Goal: Transaction & Acquisition: Purchase product/service

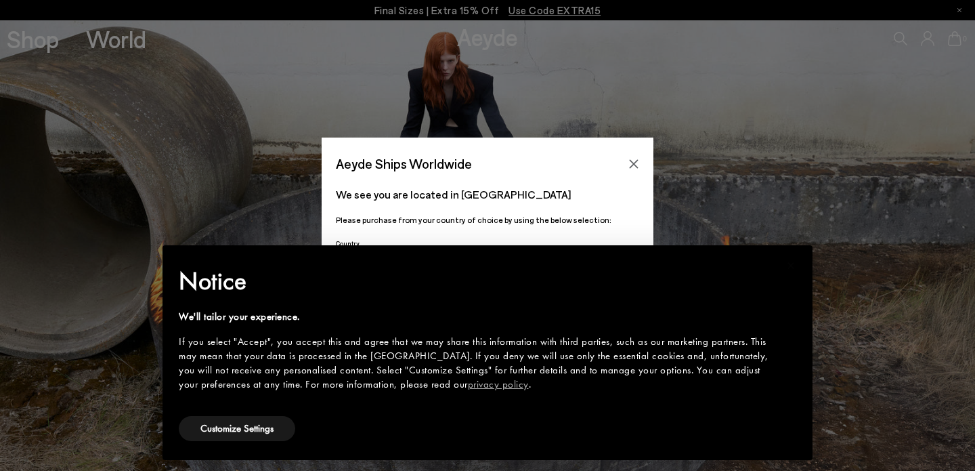
click at [626, 140] on div "Aeyde Ships Worldwide" at bounding box center [488, 156] width 332 height 38
click at [343, 242] on div "× Notice We'll tailor your experience. If you select "Accept", you accept this …" at bounding box center [488, 352] width 672 height 236
click at [400, 199] on p "We see you are located in [GEOGRAPHIC_DATA]" at bounding box center [487, 194] width 303 height 16
click at [635, 161] on icon "Close" at bounding box center [633, 163] width 11 height 11
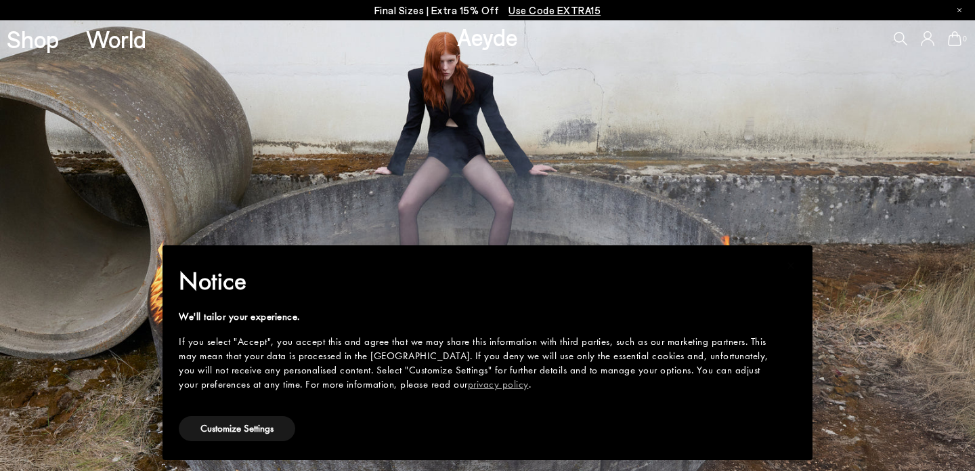
click at [533, 293] on h2 "Notice" at bounding box center [477, 280] width 596 height 35
click at [265, 427] on button "Customize Settings" at bounding box center [237, 428] width 116 height 25
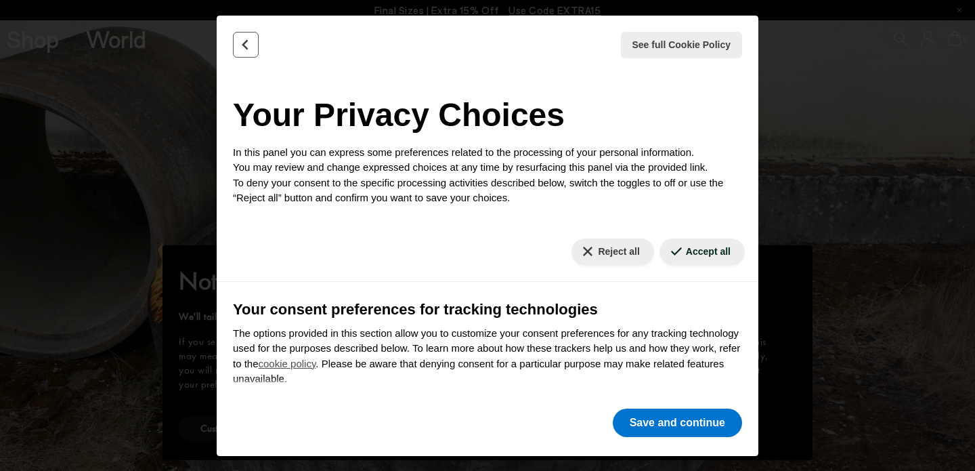
click at [246, 46] on icon "Back" at bounding box center [246, 45] width 14 height 14
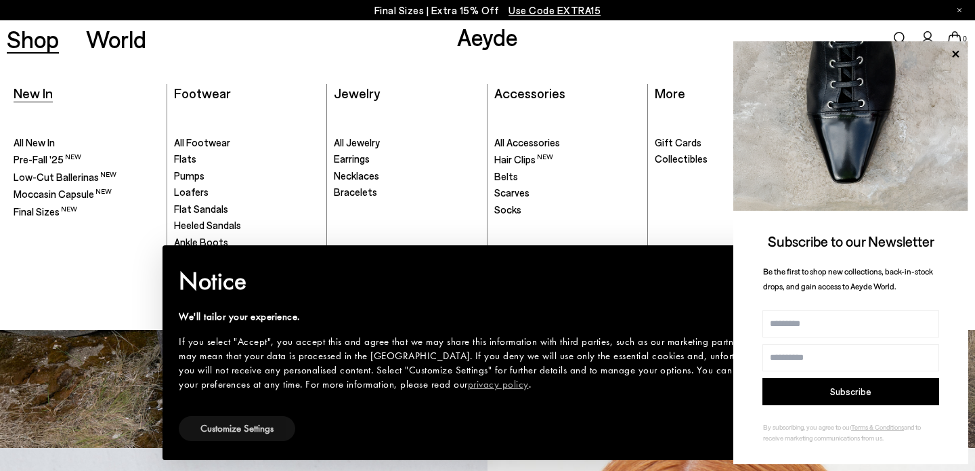
scroll to position [24, 0]
click at [37, 140] on span "All New In" at bounding box center [34, 142] width 41 height 12
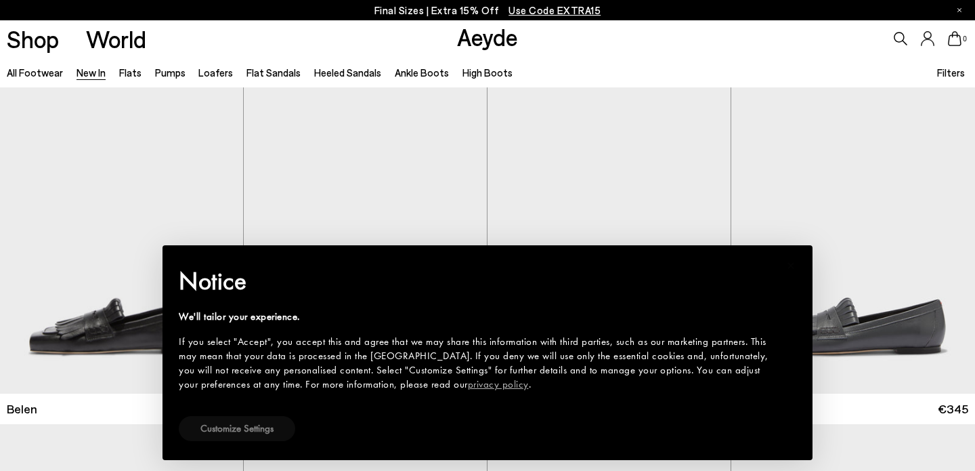
click at [257, 431] on button "Customize Settings" at bounding box center [237, 428] width 116 height 25
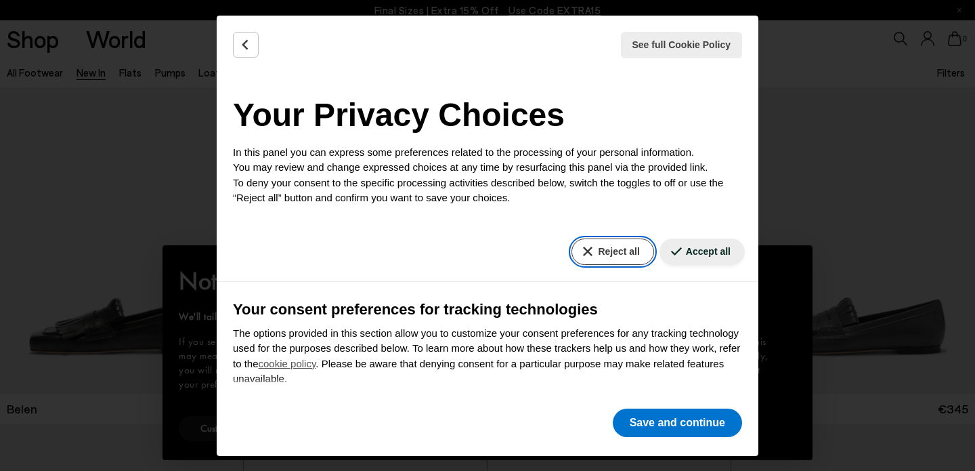
click at [608, 249] on button "Reject all" at bounding box center [613, 251] width 82 height 26
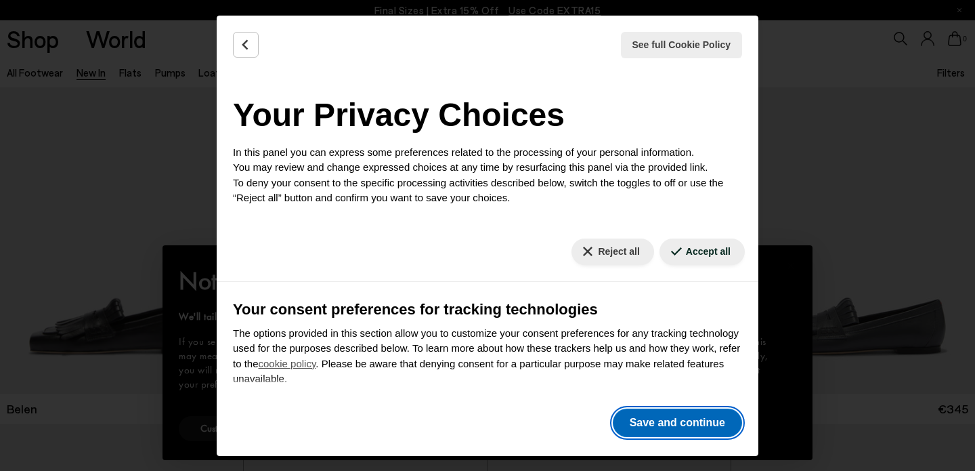
click at [678, 427] on button "Save and continue" at bounding box center [677, 422] width 129 height 28
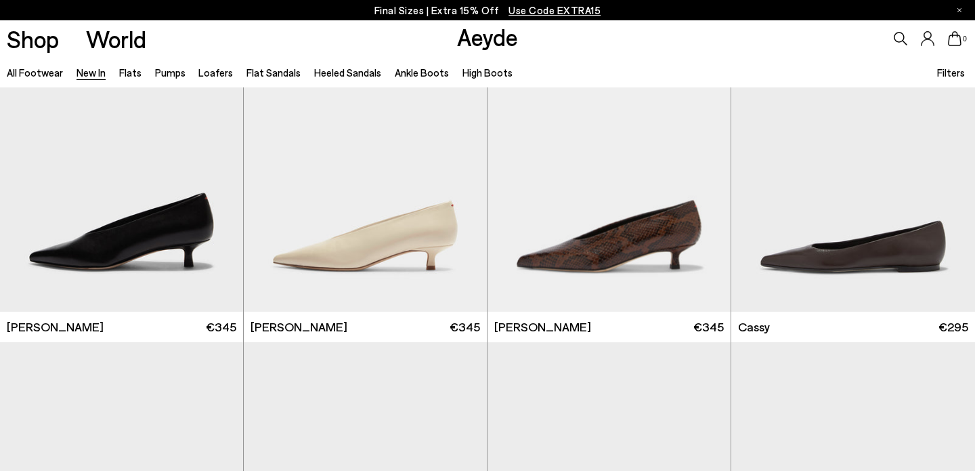
scroll to position [5132, 0]
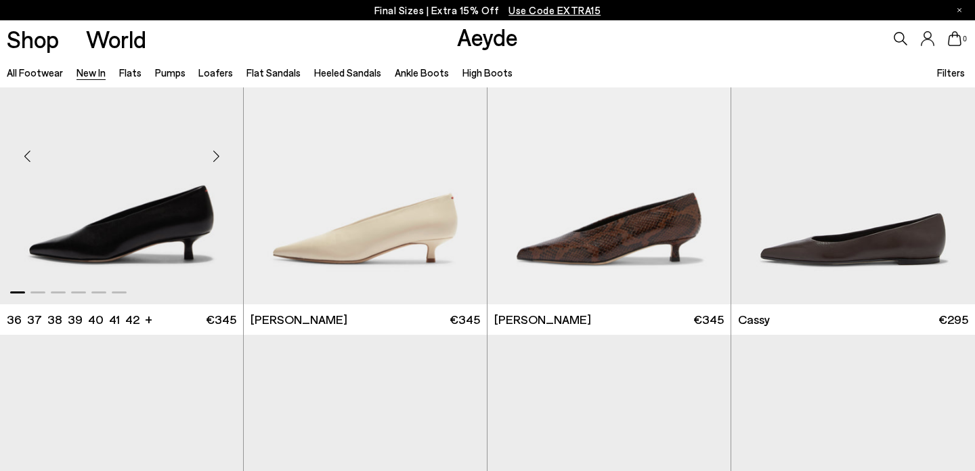
click at [216, 156] on div "Next slide" at bounding box center [216, 156] width 41 height 41
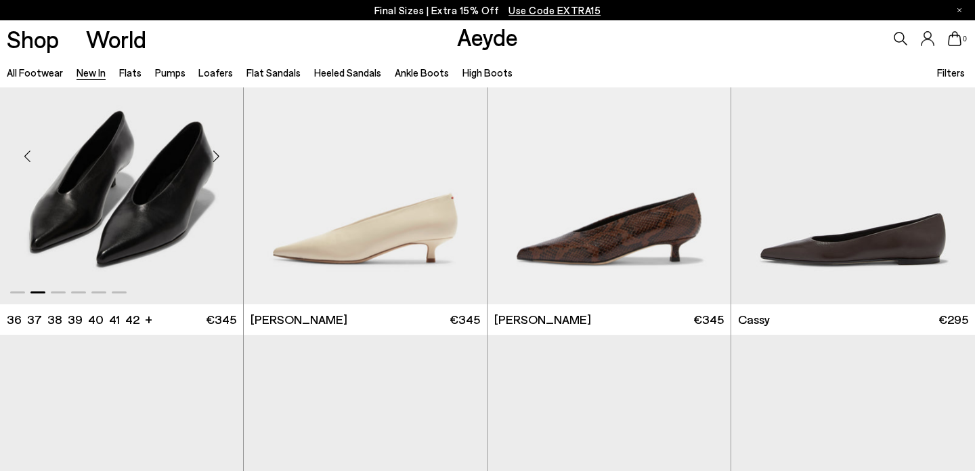
click at [216, 156] on div "Next slide" at bounding box center [216, 156] width 41 height 41
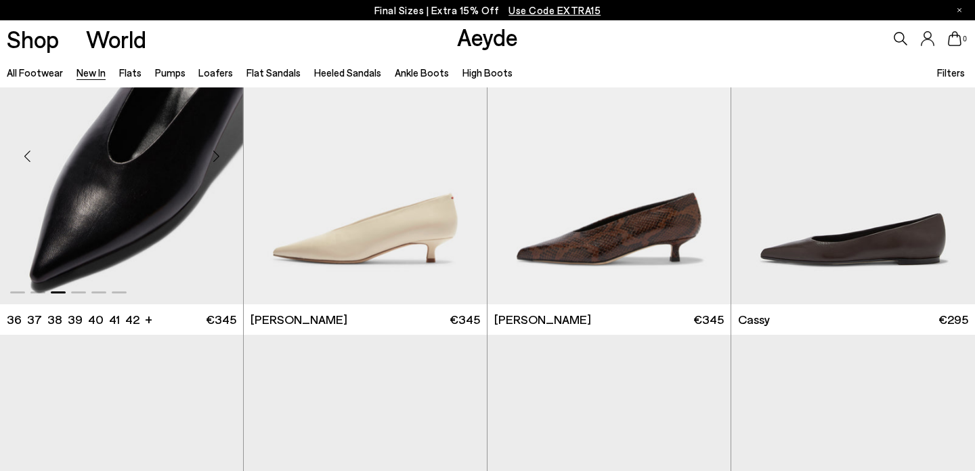
click at [216, 156] on div "Next slide" at bounding box center [216, 156] width 41 height 41
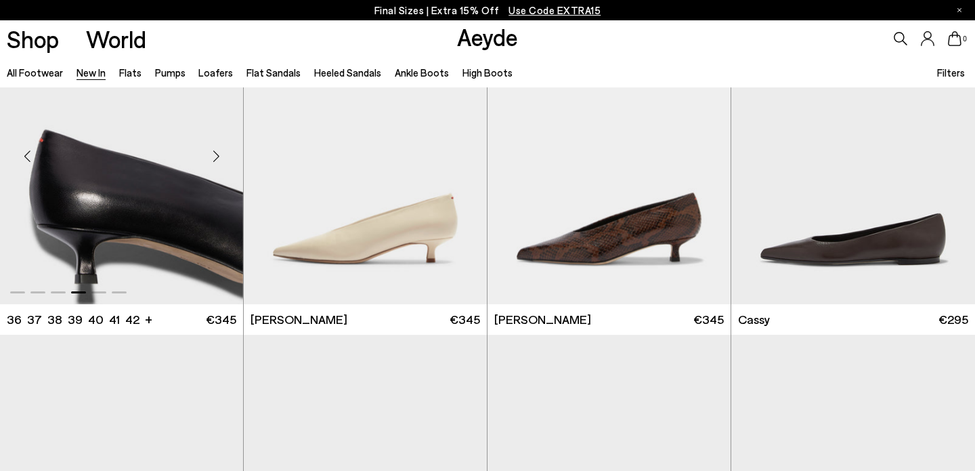
click at [216, 156] on div "Next slide" at bounding box center [216, 156] width 41 height 41
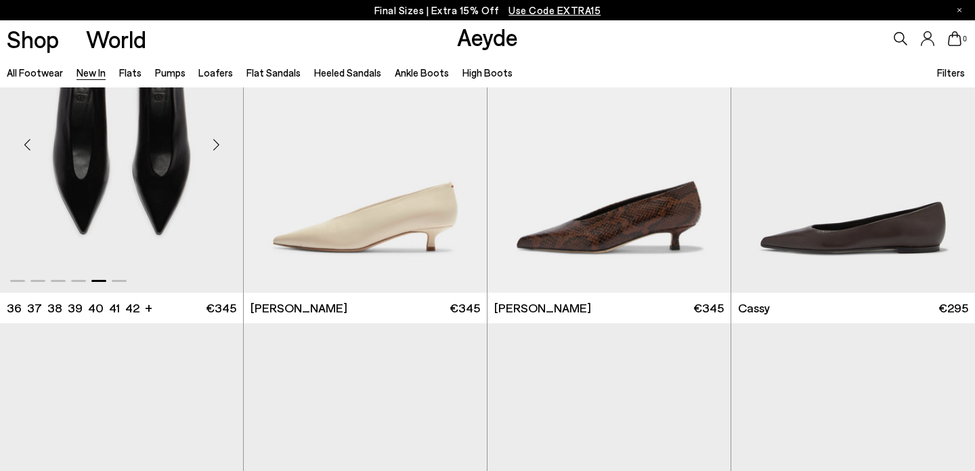
scroll to position [5145, 0]
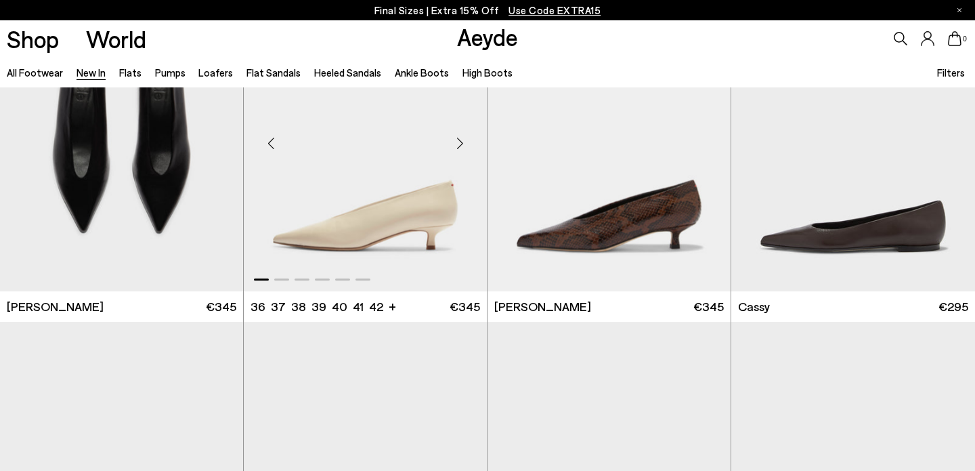
click at [457, 140] on div "Next slide" at bounding box center [460, 143] width 41 height 41
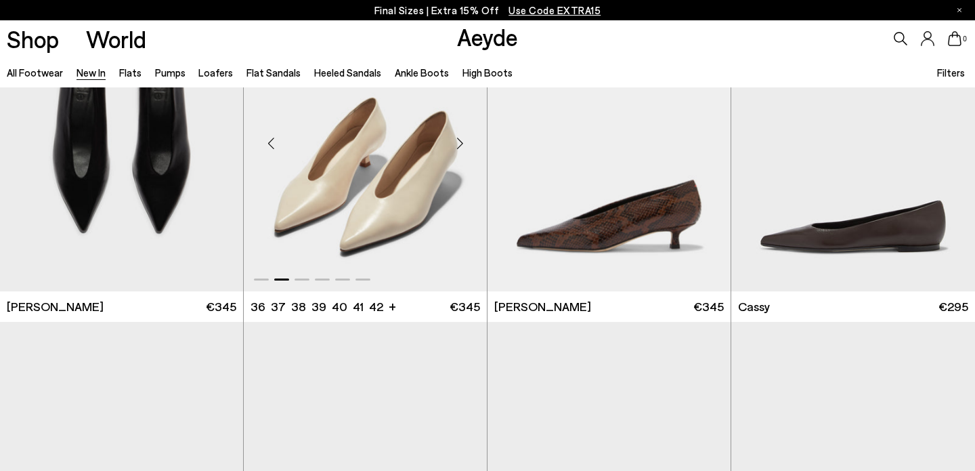
click at [457, 140] on div "Next slide" at bounding box center [460, 143] width 41 height 41
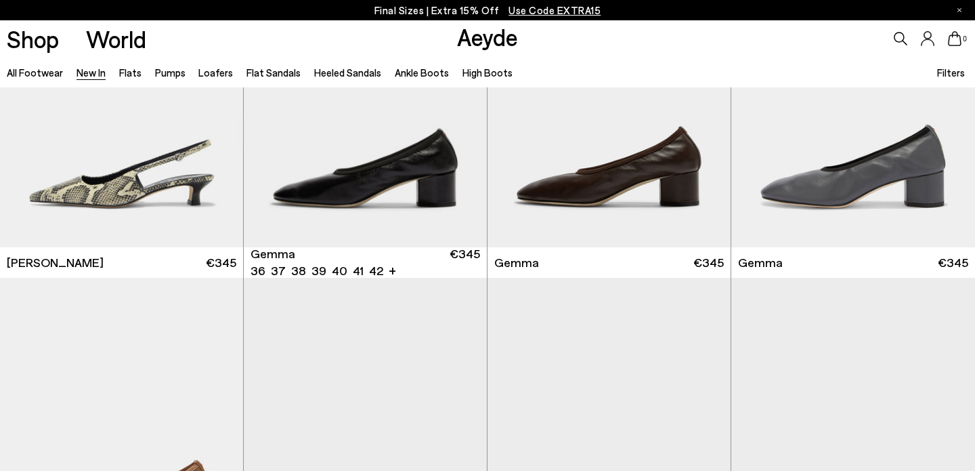
scroll to position [6872, 0]
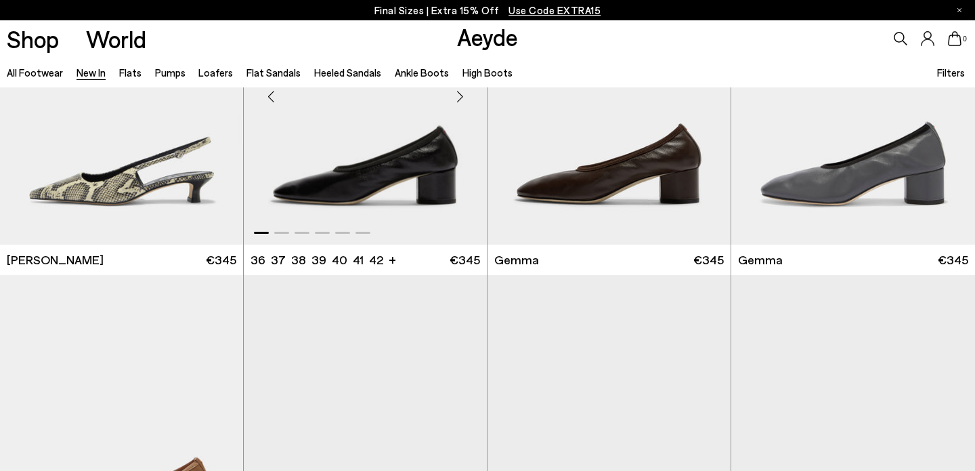
click at [460, 98] on div "Next slide" at bounding box center [460, 97] width 41 height 41
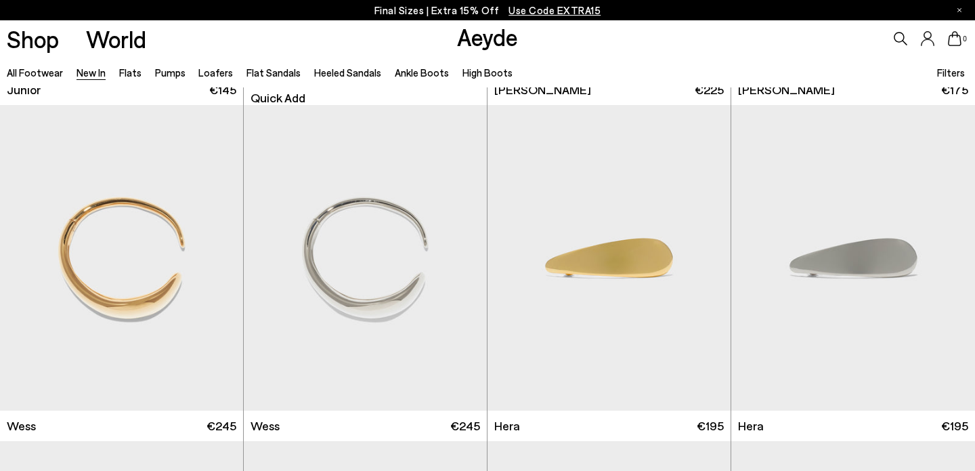
scroll to position [9061, 0]
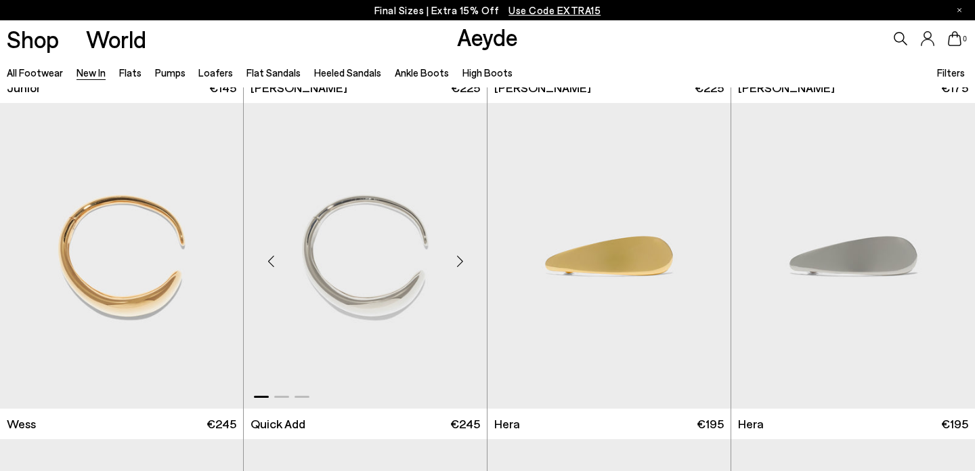
click at [458, 263] on div "Next slide" at bounding box center [460, 261] width 41 height 41
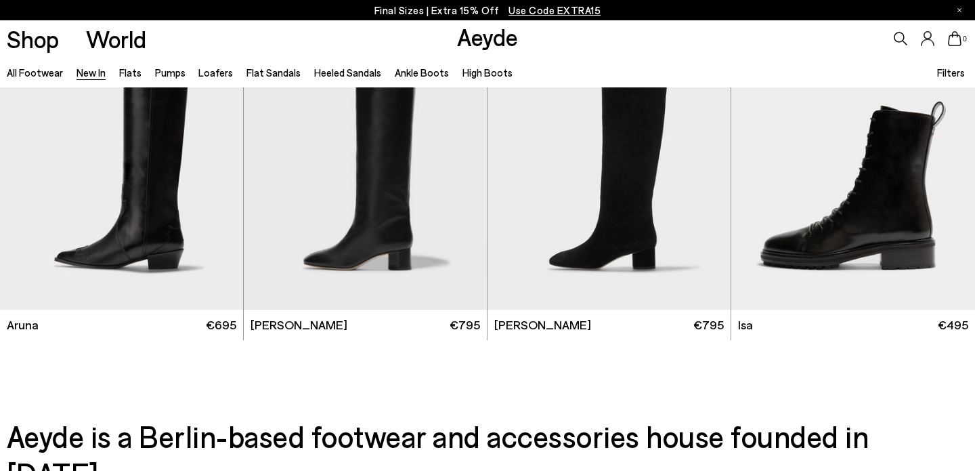
scroll to position [11174, 0]
